Goal: Check status: Check status

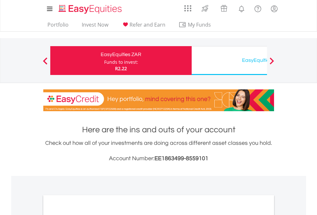
click at [104, 61] on div "Funds to invest:" at bounding box center [121, 62] width 34 height 6
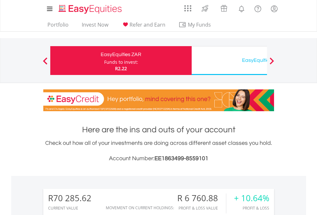
scroll to position [62, 101]
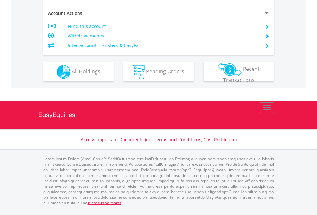
scroll to position [615, 0]
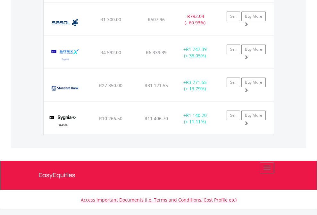
scroll to position [46, 0]
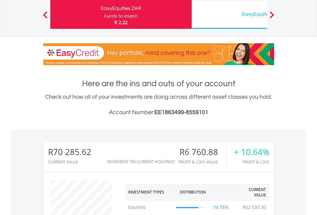
scroll to position [62, 101]
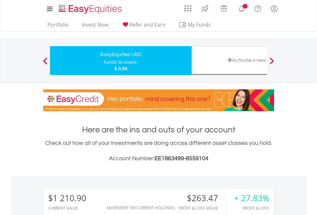
scroll to position [62, 101]
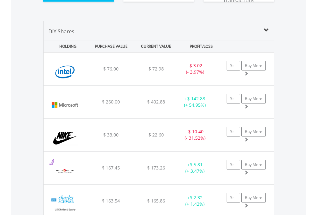
scroll to position [726, 0]
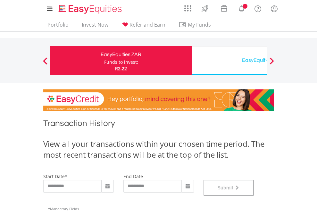
scroll to position [260, 0]
click at [229, 61] on div "EasyEquities USD" at bounding box center [263, 60] width 134 height 9
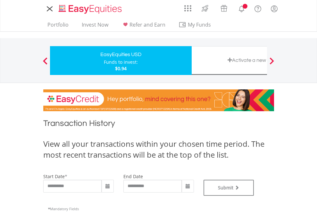
type input "**********"
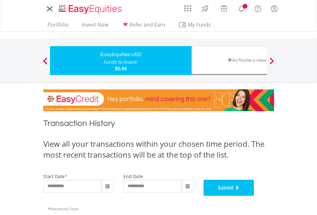
click at [254, 196] on button "Submit" at bounding box center [229, 188] width 51 height 16
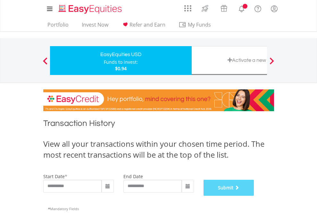
scroll to position [260, 0]
